Goal: Navigation & Orientation: Find specific page/section

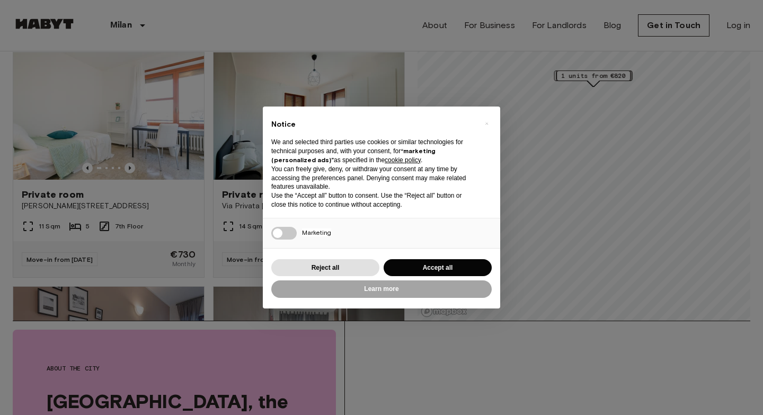
scroll to position [95, 0]
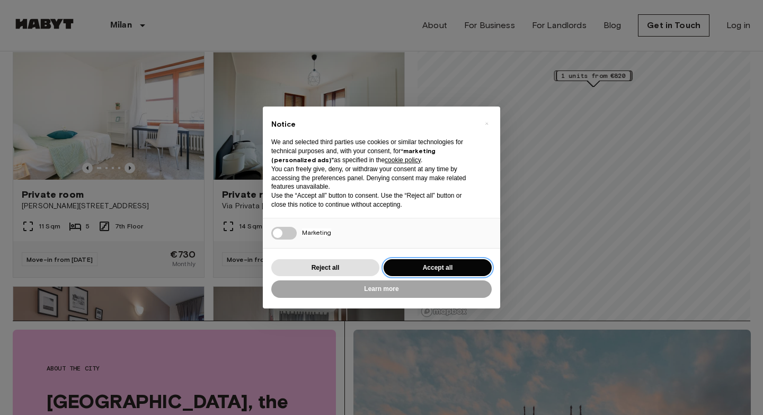
click at [435, 271] on button "Accept all" at bounding box center [438, 267] width 108 height 17
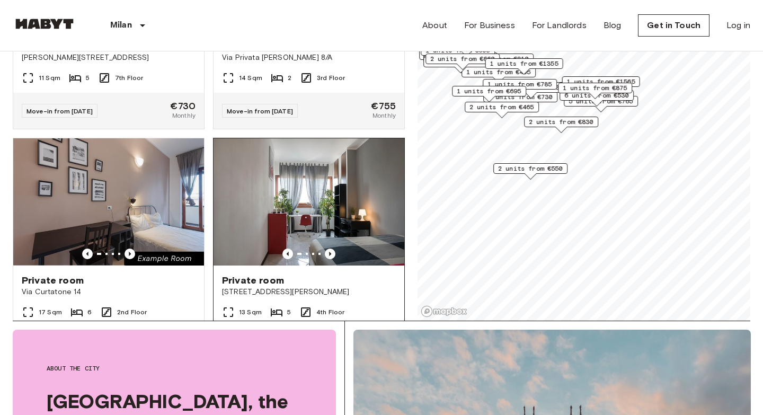
scroll to position [146, 0]
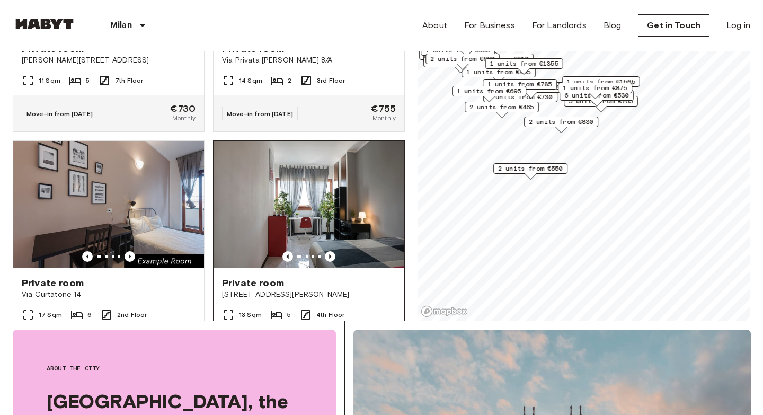
click at [336, 251] on div at bounding box center [309, 256] width 191 height 11
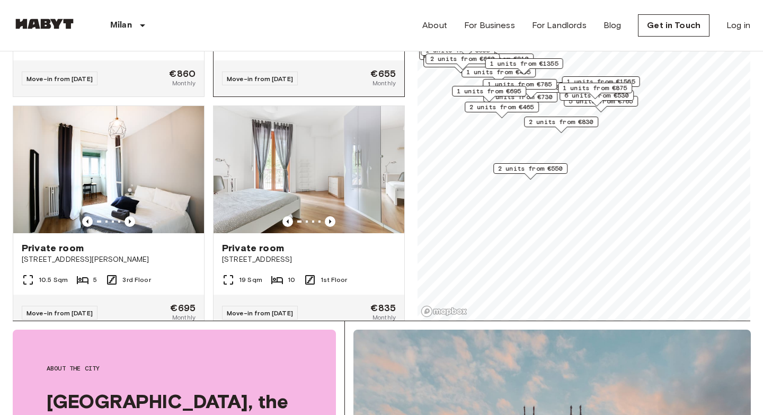
scroll to position [417, 0]
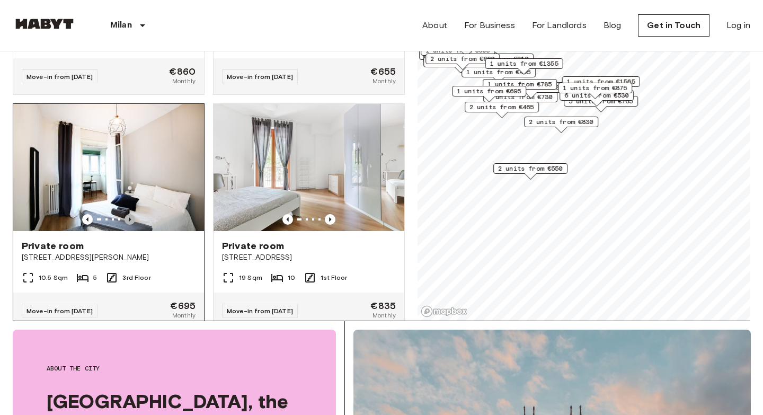
click at [130, 214] on icon "Previous image" at bounding box center [130, 219] width 11 height 11
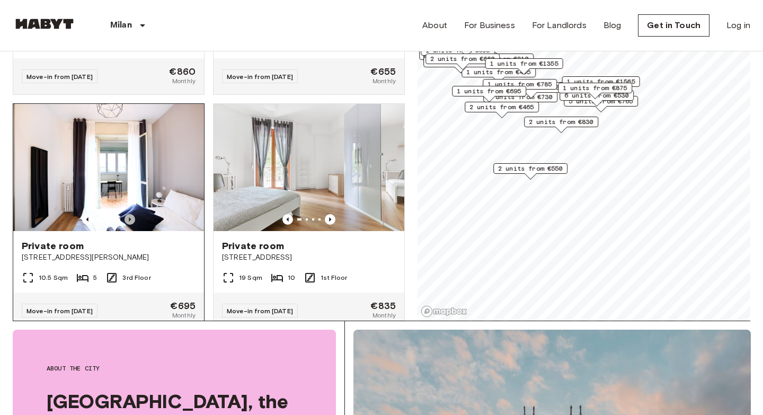
click at [130, 214] on icon "Previous image" at bounding box center [130, 219] width 11 height 11
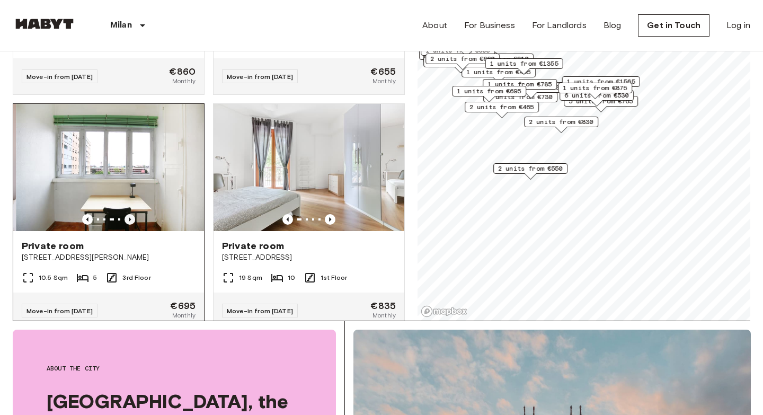
click at [130, 214] on icon "Previous image" at bounding box center [130, 219] width 11 height 11
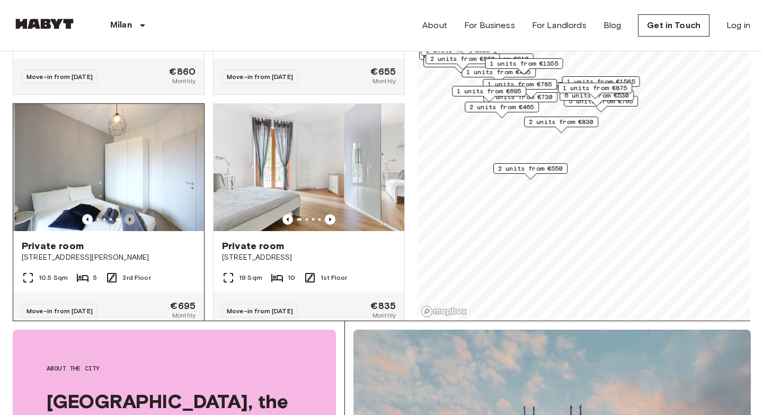
click at [130, 214] on icon "Previous image" at bounding box center [130, 219] width 11 height 11
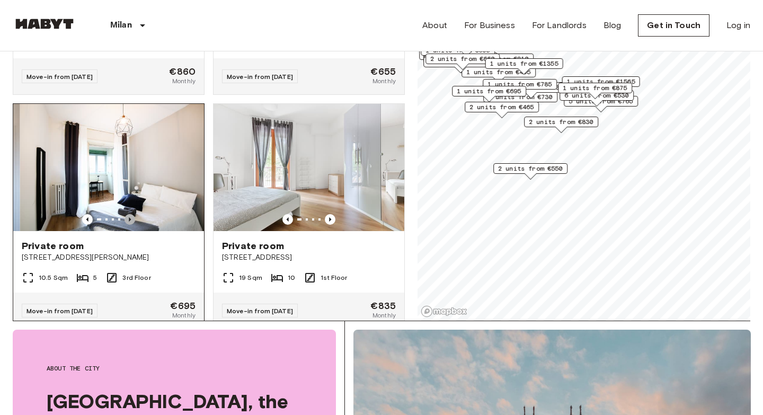
click at [130, 214] on icon "Previous image" at bounding box center [130, 219] width 11 height 11
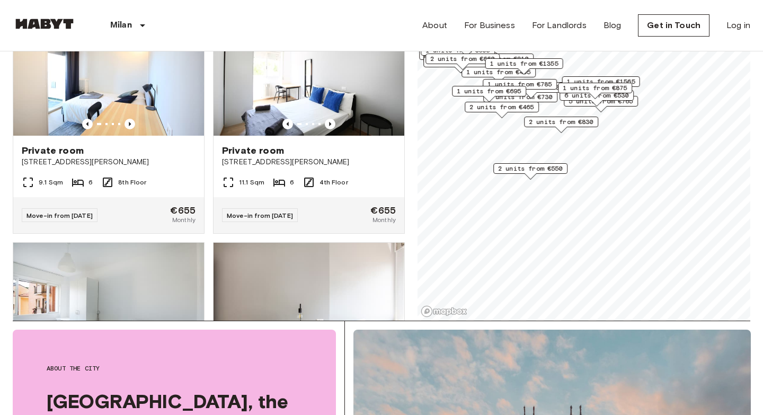
scroll to position [921, 0]
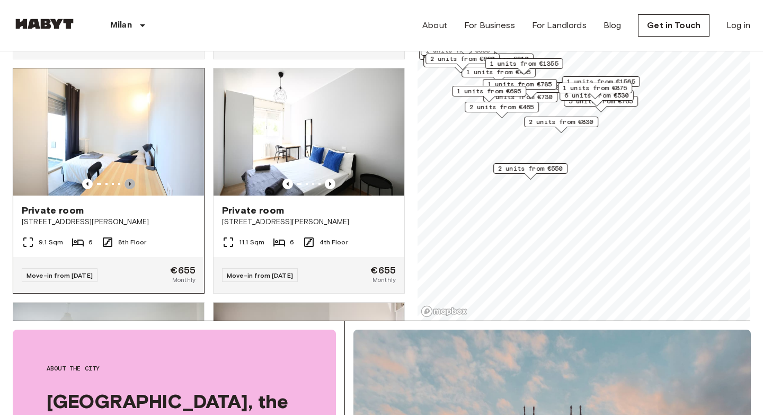
click at [134, 179] on icon "Previous image" at bounding box center [130, 184] width 11 height 11
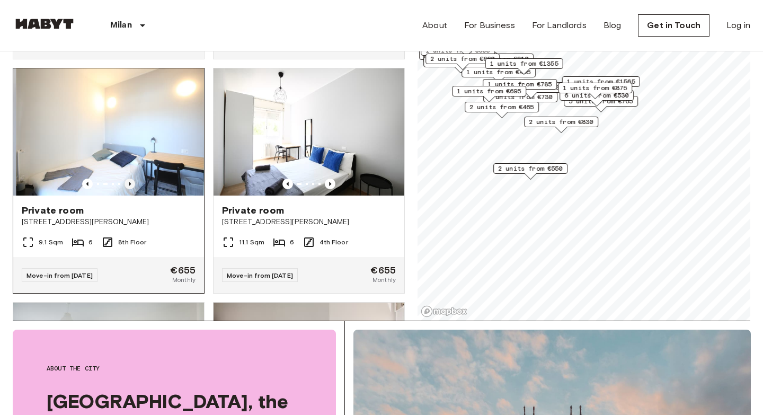
click at [134, 179] on icon "Previous image" at bounding box center [130, 184] width 11 height 11
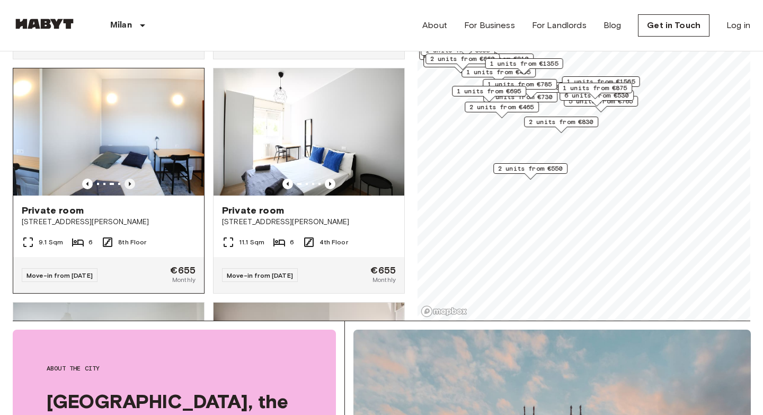
click at [134, 179] on icon "Previous image" at bounding box center [130, 184] width 11 height 11
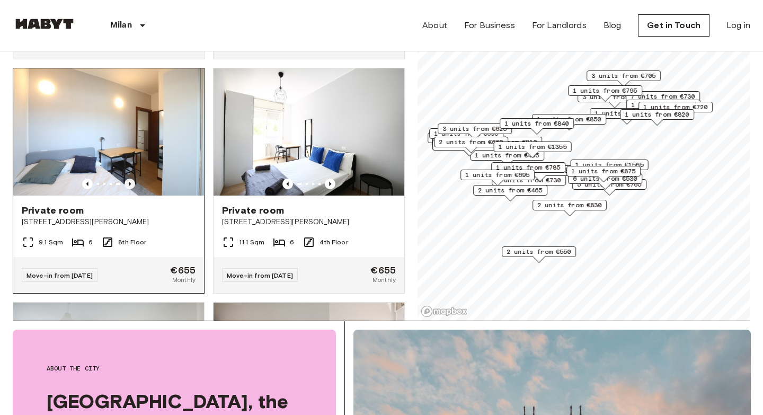
click at [128, 179] on icon "Previous image" at bounding box center [130, 184] width 11 height 11
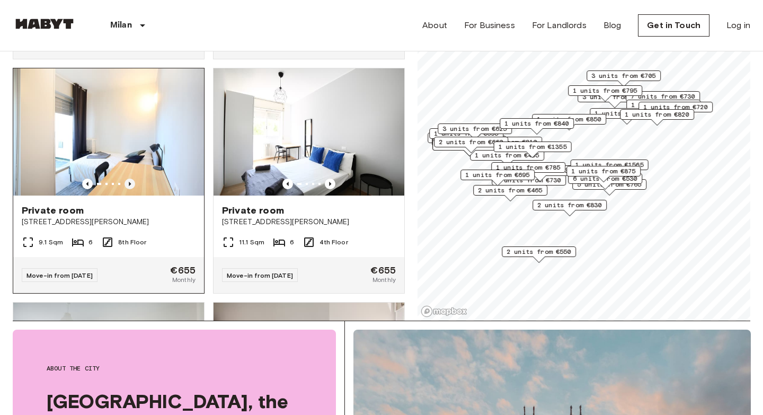
click at [128, 179] on icon "Previous image" at bounding box center [130, 184] width 11 height 11
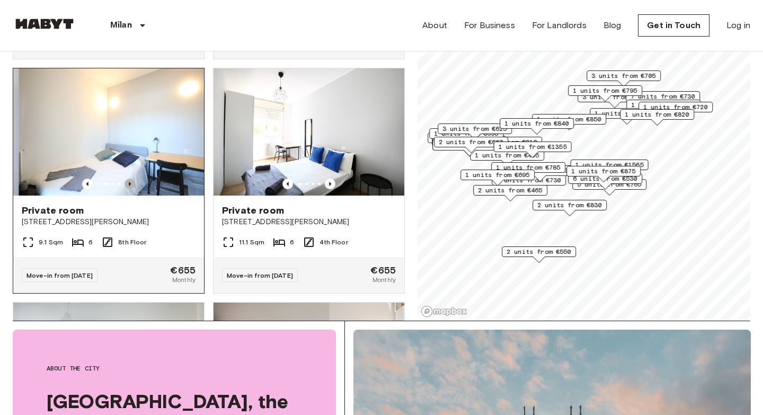
click at [129, 179] on icon "Previous image" at bounding box center [130, 184] width 11 height 11
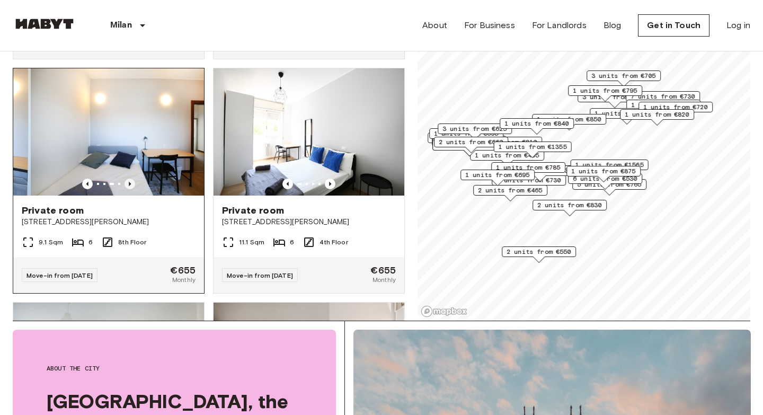
click at [129, 179] on icon "Previous image" at bounding box center [130, 184] width 11 height 11
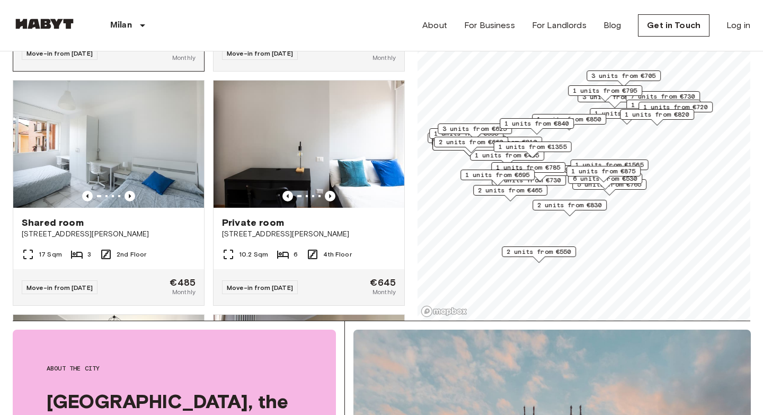
scroll to position [1142, 0]
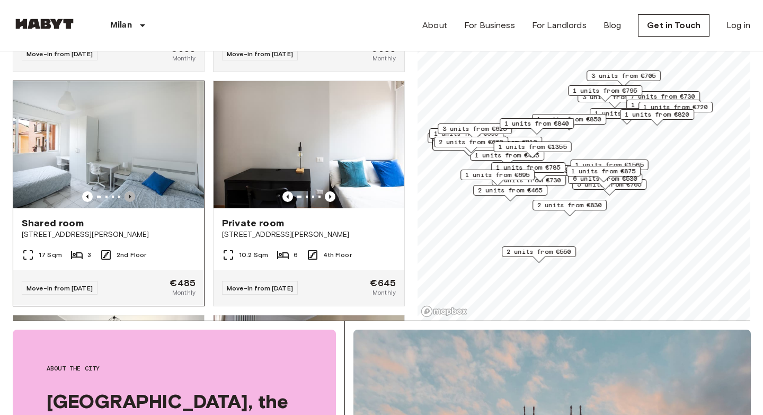
click at [129, 194] on icon "Previous image" at bounding box center [130, 196] width 2 height 4
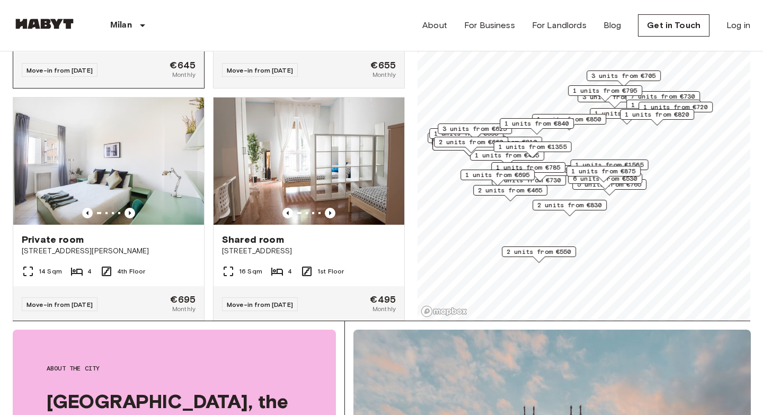
scroll to position [1872, 0]
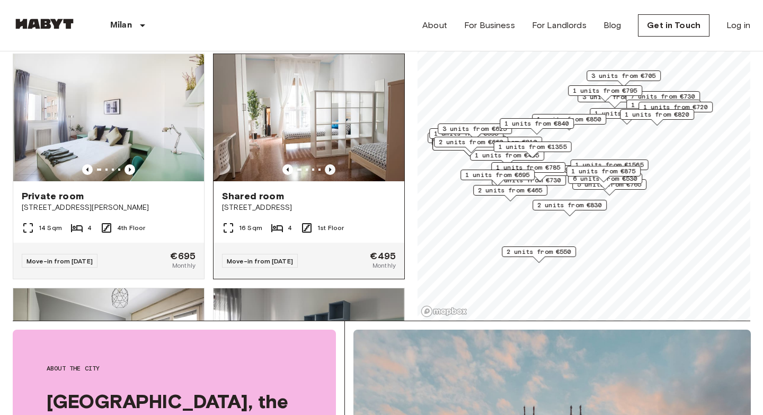
click at [329, 164] on icon "Previous image" at bounding box center [330, 169] width 11 height 11
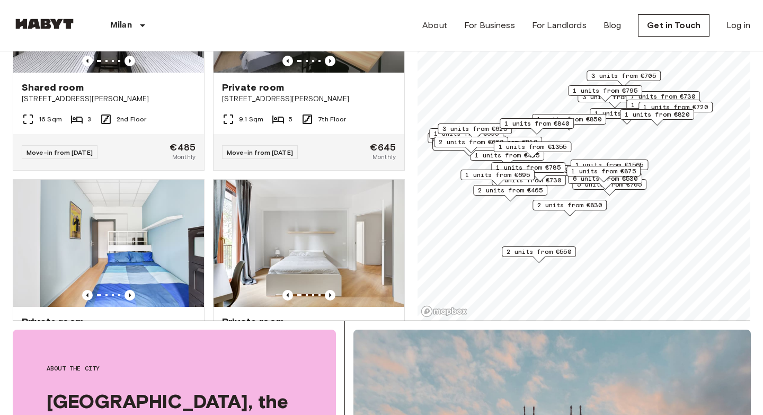
scroll to position [3008, 0]
